Goal: Task Accomplishment & Management: Manage account settings

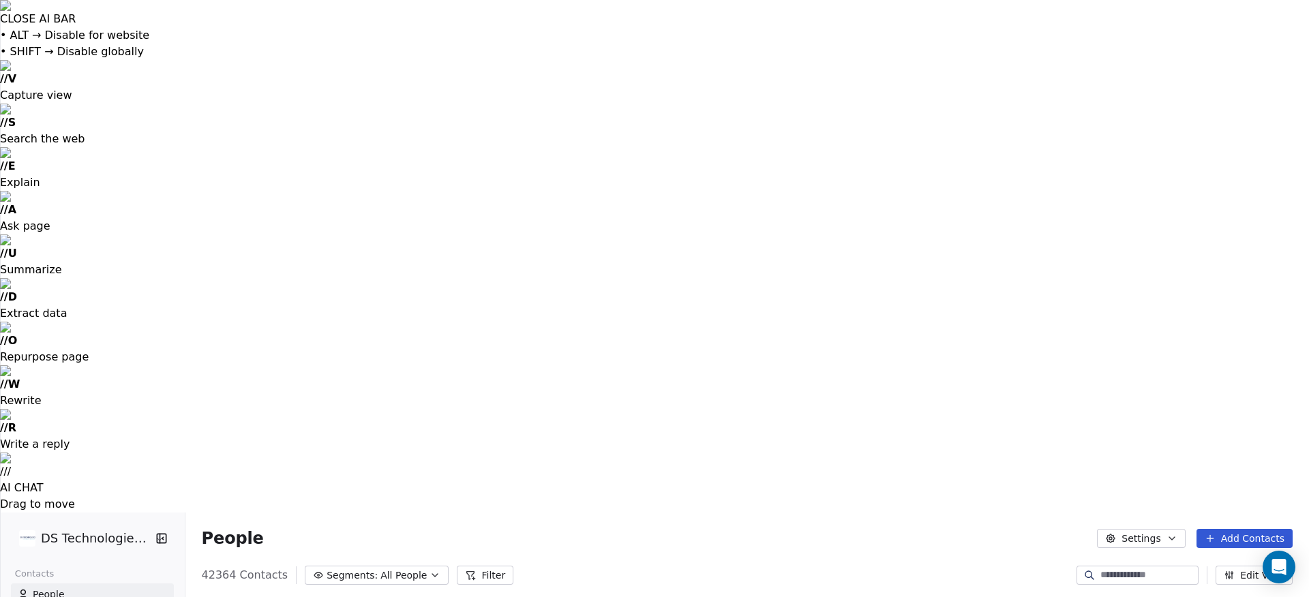
scroll to position [0, 997]
click at [710, 564] on div "42364 Contacts Segments: All People Filter Edit View" at bounding box center [746, 575] width 1123 height 22
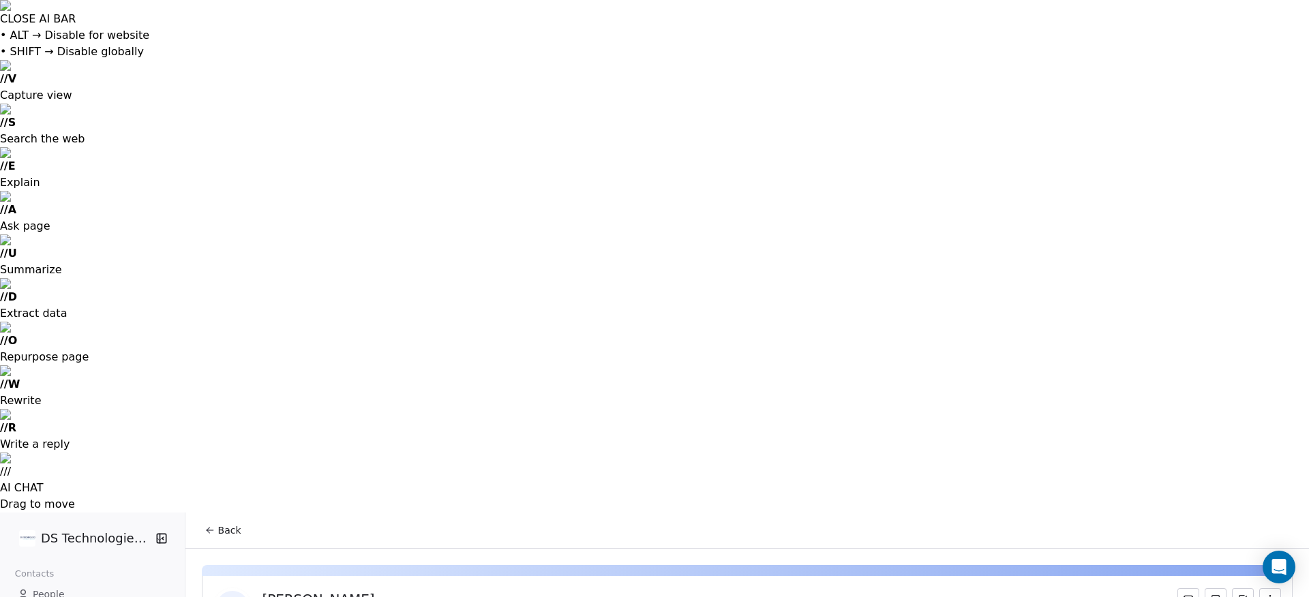
click at [45, 588] on span "People" at bounding box center [49, 595] width 32 height 14
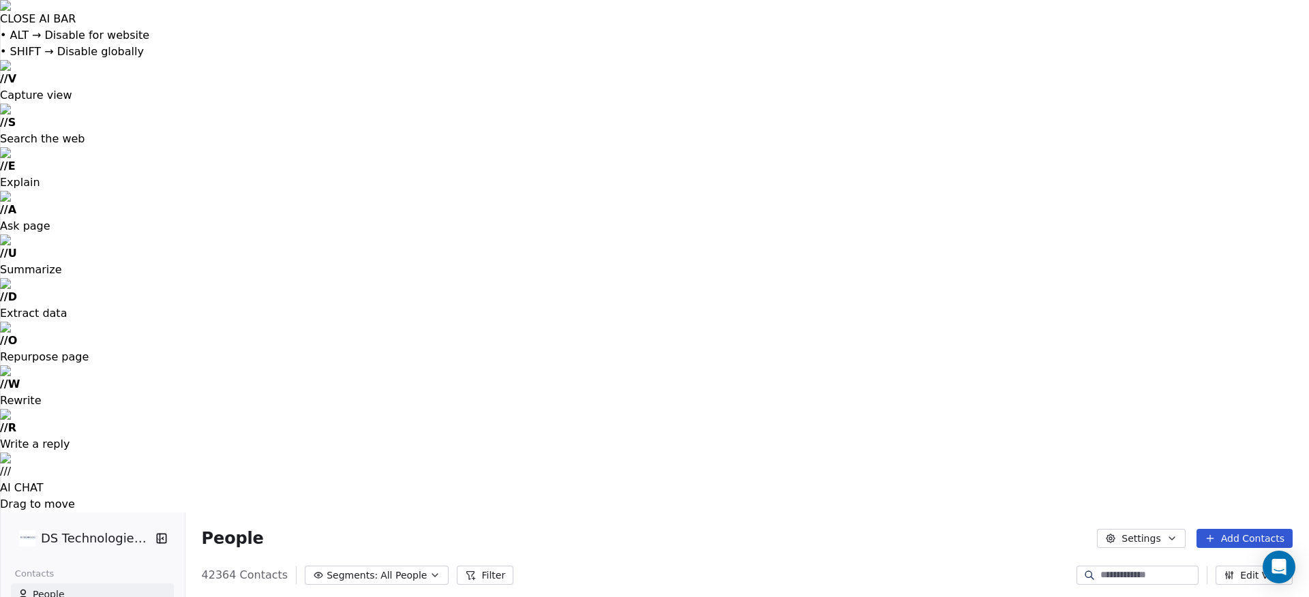
scroll to position [0, 704]
click at [48, 588] on span "People" at bounding box center [49, 595] width 32 height 14
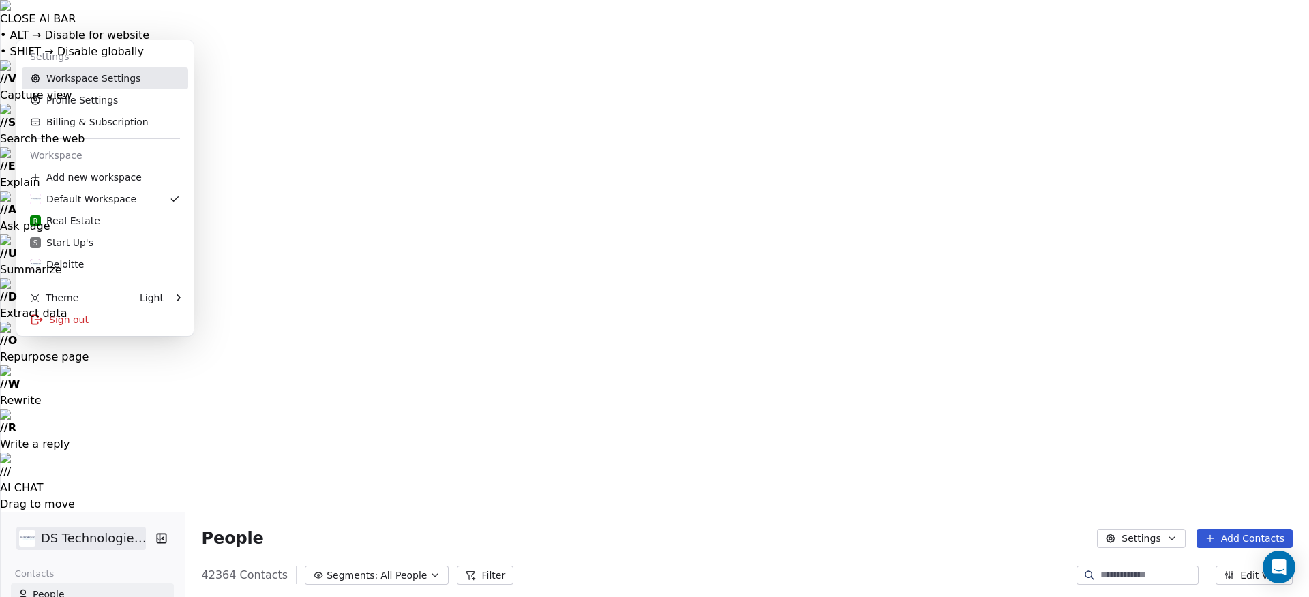
click at [78, 82] on link "Workspace Settings" at bounding box center [105, 78] width 166 height 22
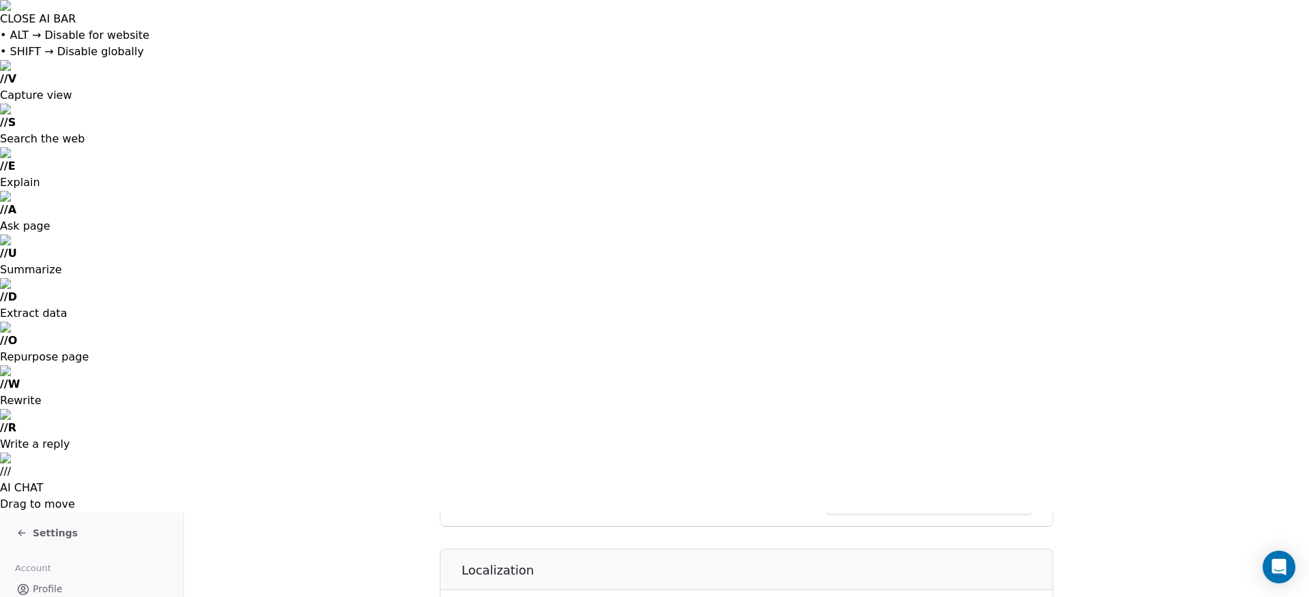
scroll to position [572, 0]
click at [46, 526] on span "Settings" at bounding box center [55, 533] width 45 height 14
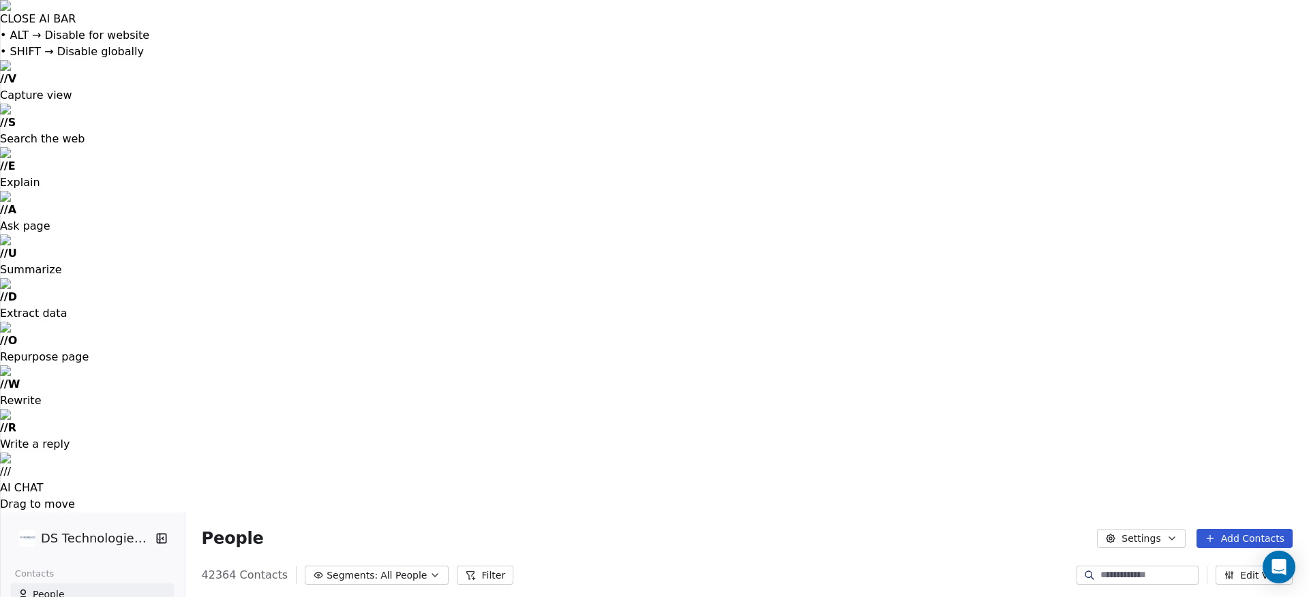
scroll to position [526, 1125]
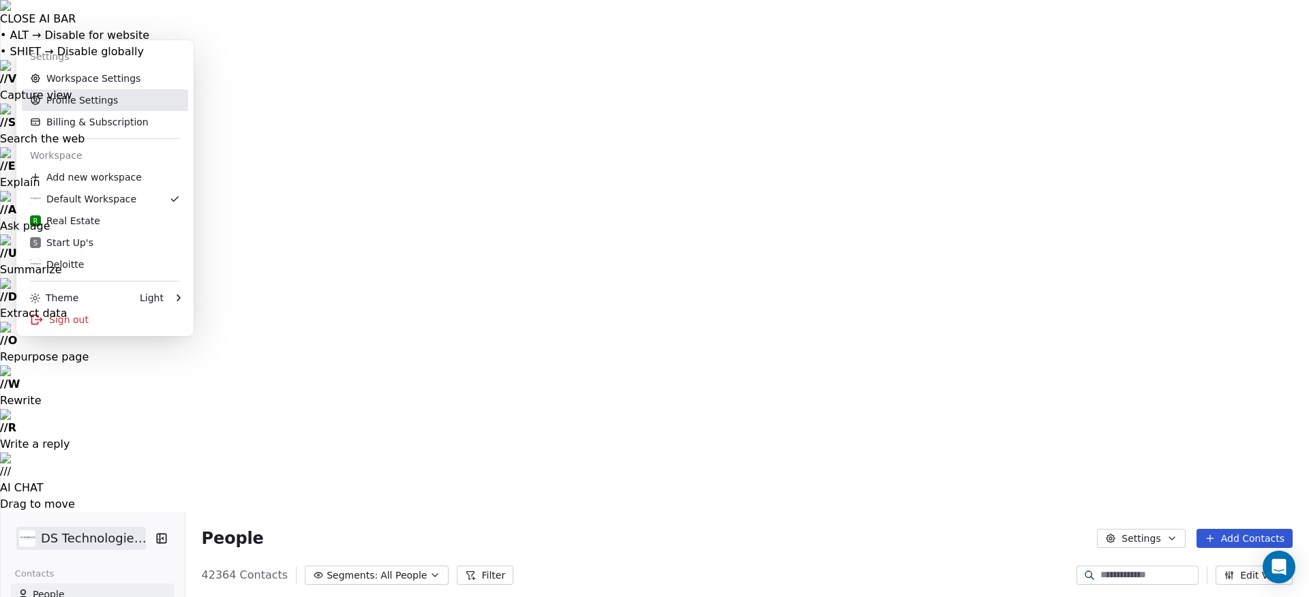
click at [87, 104] on link "Profile Settings" at bounding box center [105, 100] width 166 height 22
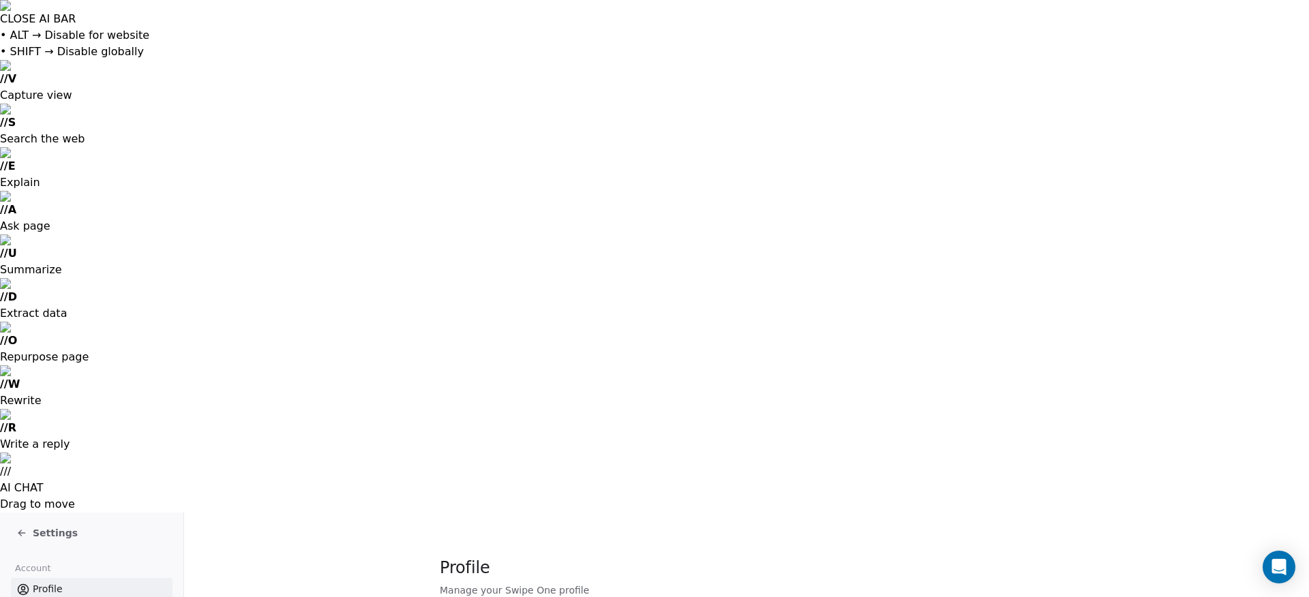
click at [54, 524] on div "Settings" at bounding box center [94, 533] width 156 height 19
click at [44, 526] on span "Settings" at bounding box center [55, 533] width 45 height 14
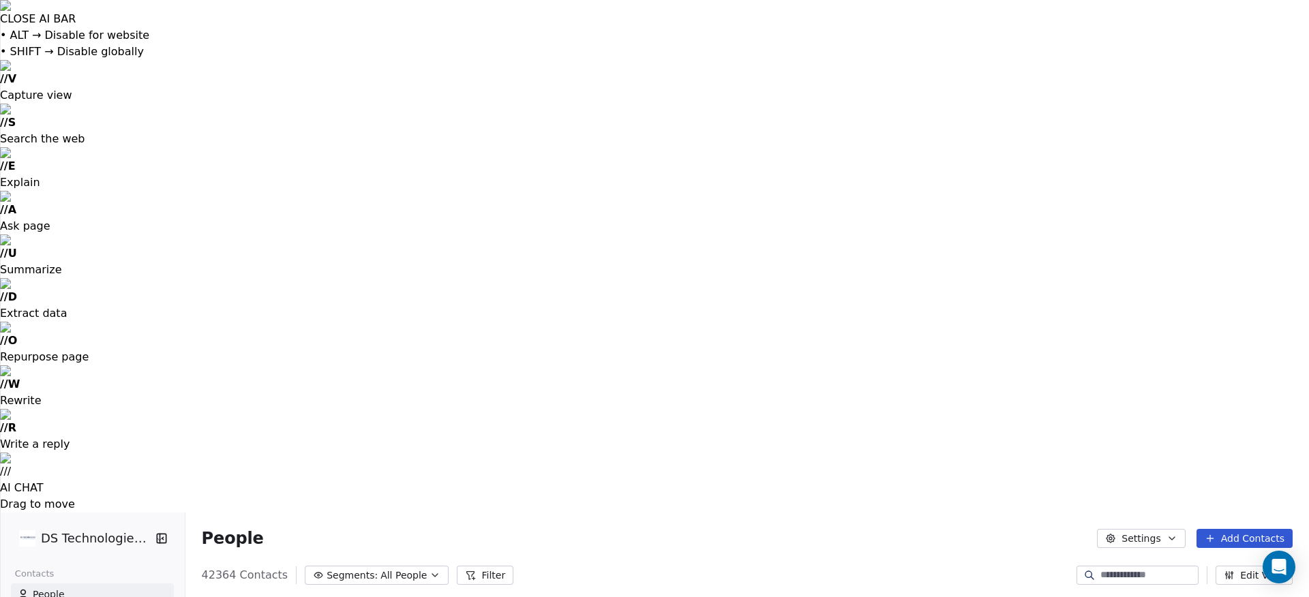
scroll to position [526, 1125]
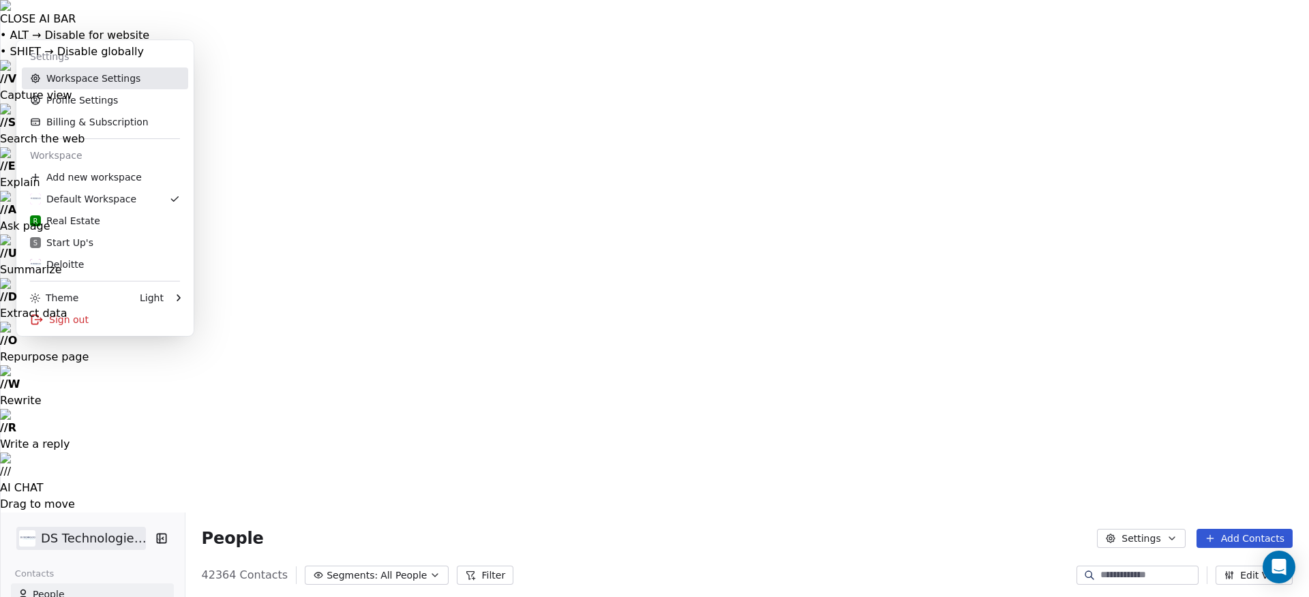
click at [89, 85] on link "Workspace Settings" at bounding box center [105, 78] width 166 height 22
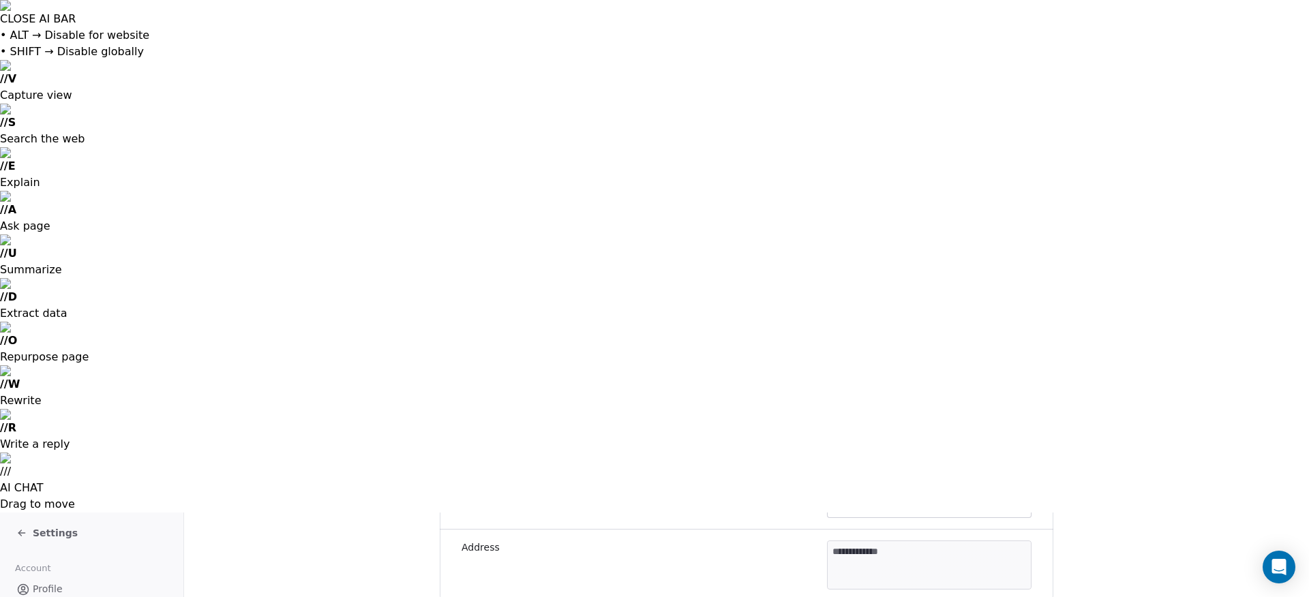
scroll to position [572, 0]
